Goal: Communication & Community: Answer question/provide support

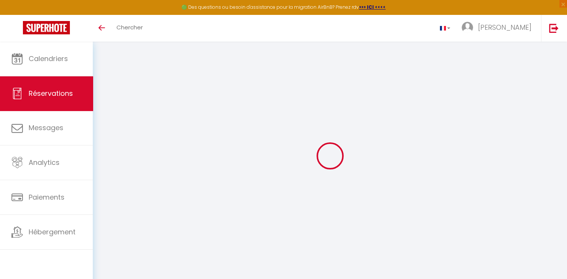
select select
checkbox input "false"
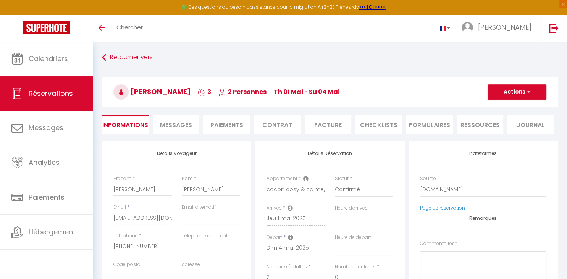
select select
checkbox input "false"
type textarea "** THIS RESERVATION HAS BEEN PRE-PAID ** Reservation has a cancellation grace p…"
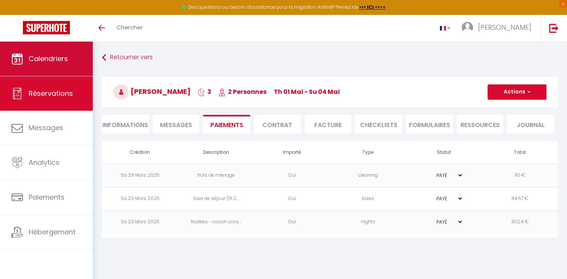
click at [47, 69] on link "Calendriers" at bounding box center [46, 59] width 93 height 34
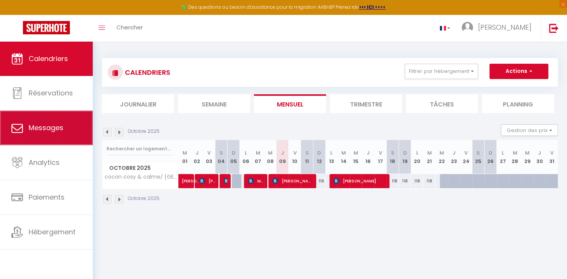
click at [47, 130] on span "Messages" at bounding box center [46, 128] width 35 height 10
select select "message"
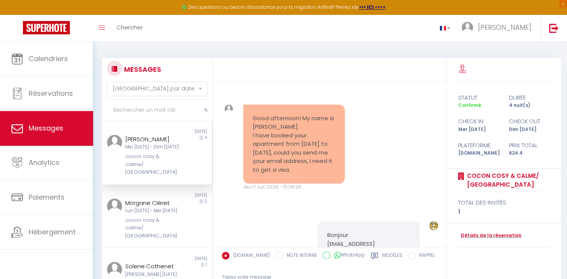
drag, startPoint x: 446, startPoint y: 99, endPoint x: 447, endPoint y: 111, distance: 11.5
click at [447, 111] on div "Good afternoon! My name is [PERSON_NAME]. I have booked your apartment from [DA…" at bounding box center [332, 204] width 230 height 292
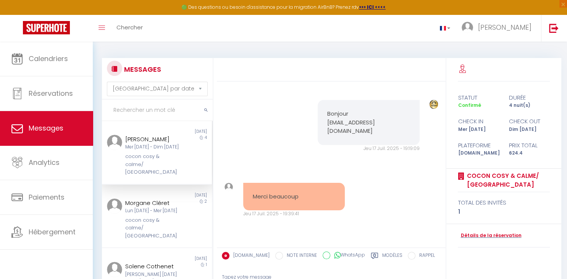
scroll to position [119, 0]
